Goal: Navigation & Orientation: Find specific page/section

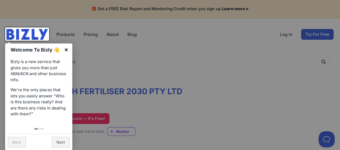
click at [66, 50] on link "×" at bounding box center [66, 50] width 12 height 12
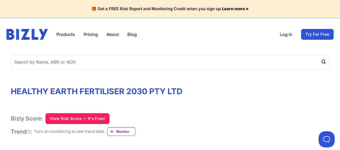
click at [112, 34] on link "About" at bounding box center [113, 34] width 12 height 6
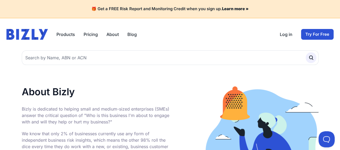
click at [22, 34] on img at bounding box center [26, 34] width 41 height 11
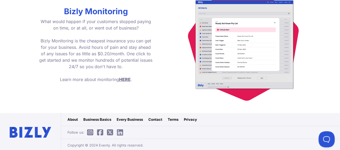
scroll to position [813, 0]
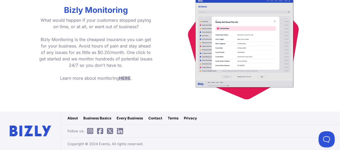
click at [154, 118] on link "Contact" at bounding box center [155, 118] width 14 height 5
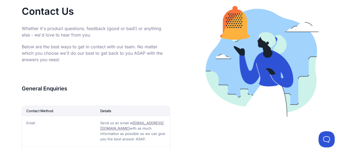
scroll to position [161, 0]
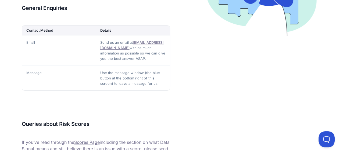
click at [33, 76] on td "Message" at bounding box center [59, 78] width 74 height 25
click at [119, 71] on td "Use the message window (the blue button at the bottom right of this screen) to …" at bounding box center [133, 78] width 74 height 25
click at [38, 72] on td "Message" at bounding box center [59, 78] width 74 height 25
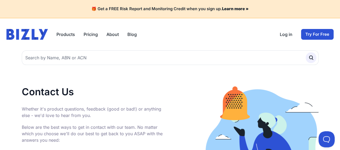
scroll to position [0, 0]
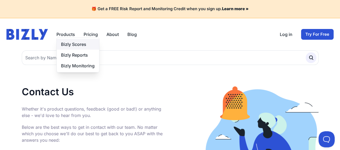
click at [67, 46] on link "Bizly Scores" at bounding box center [78, 44] width 43 height 11
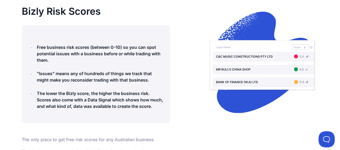
scroll to position [108, 0]
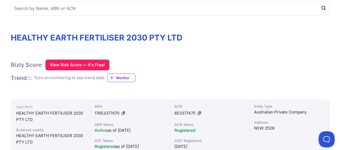
scroll to position [135, 0]
